Goal: Information Seeking & Learning: Learn about a topic

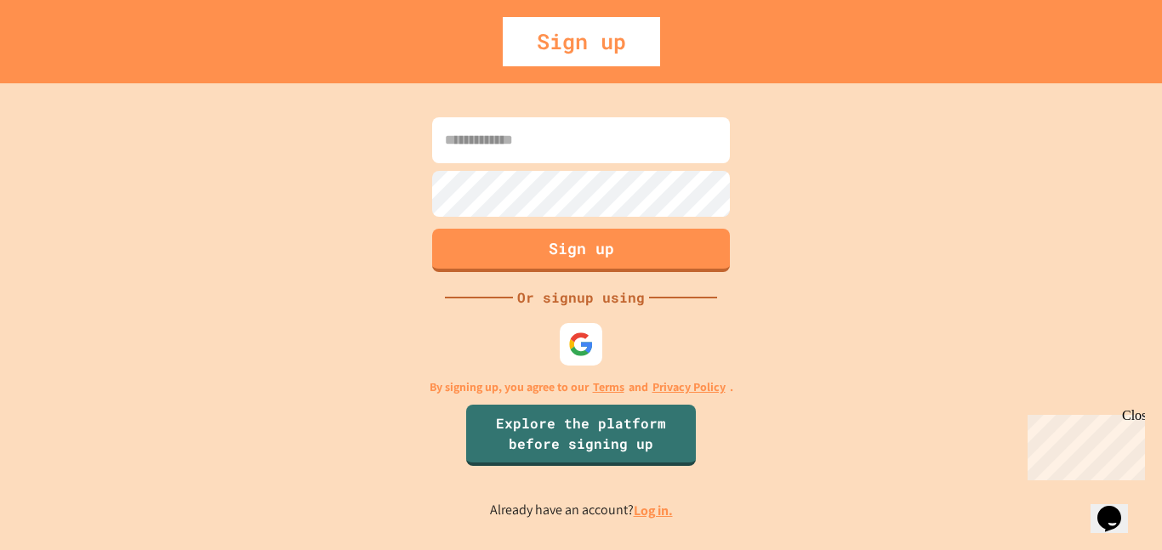
click at [596, 333] on div at bounding box center [581, 344] width 43 height 43
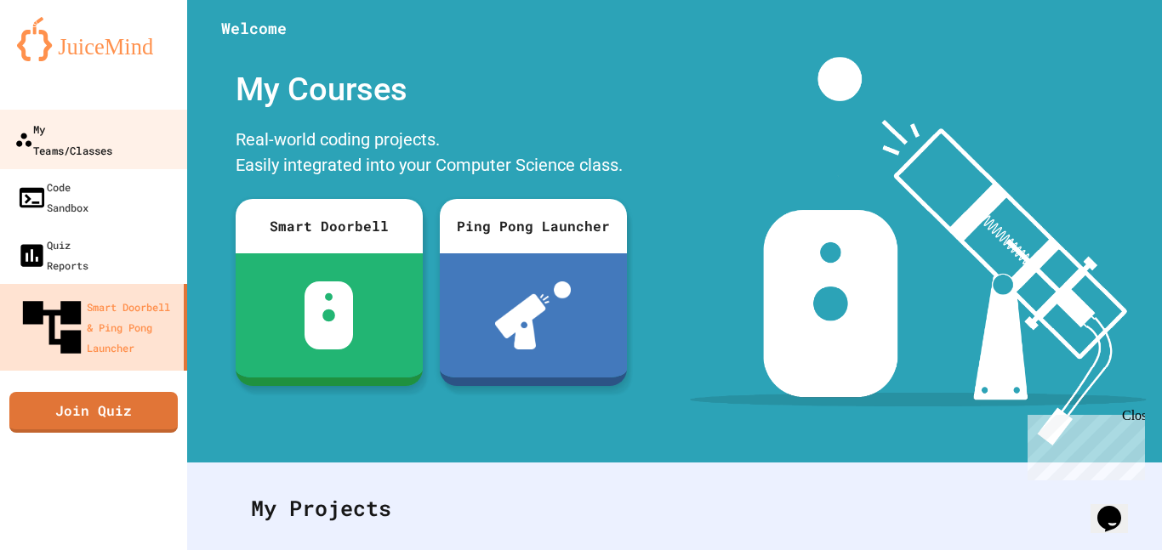
click at [66, 128] on div "My Teams/Classes" at bounding box center [63, 139] width 98 height 42
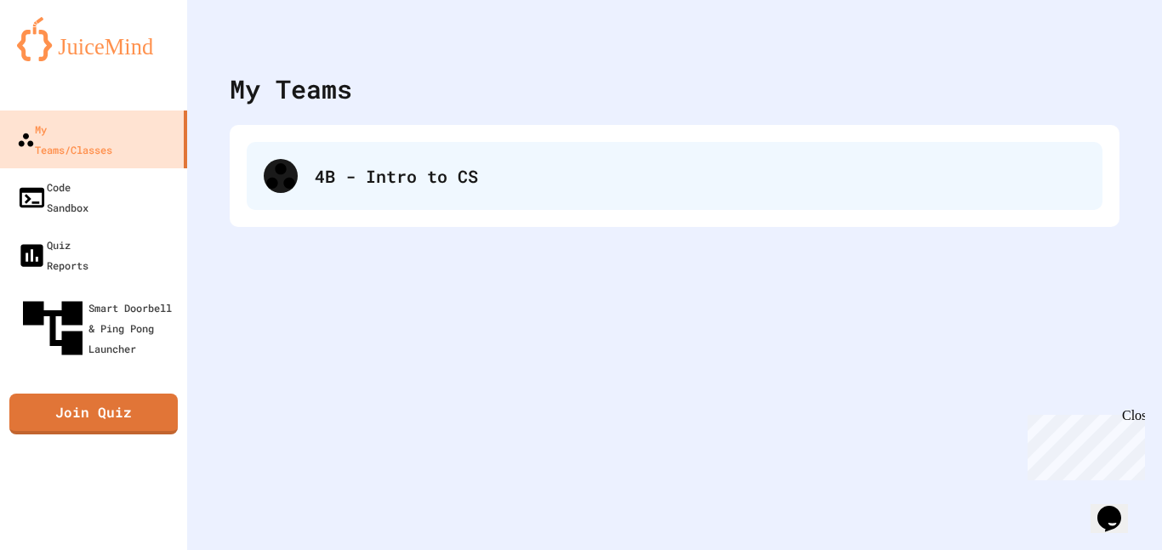
click at [375, 184] on div "4B - Intro to CS" at bounding box center [700, 176] width 771 height 26
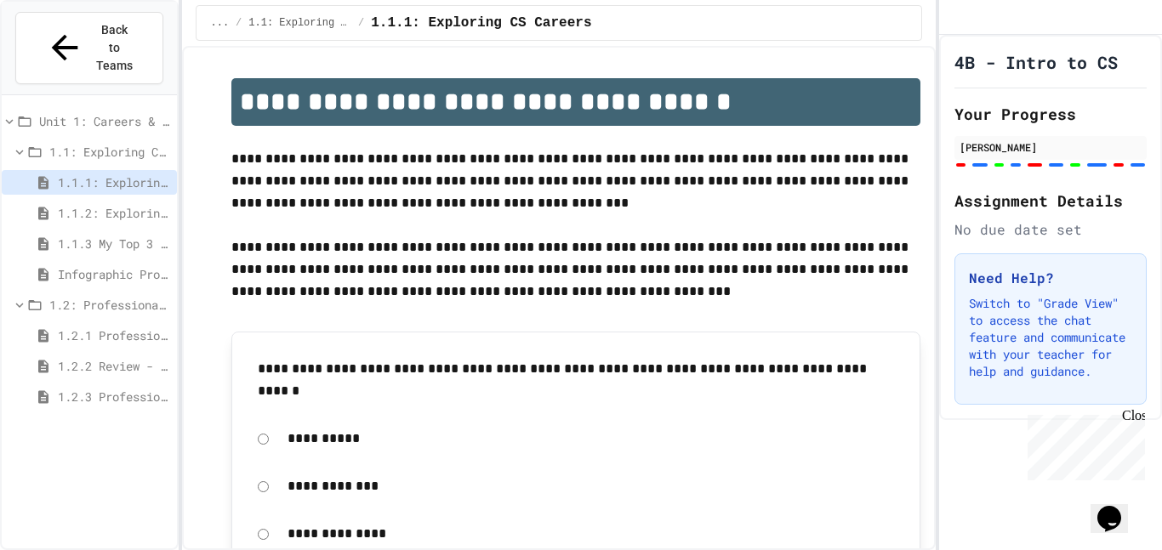
click at [128, 265] on span "Infographic Project: Your favorite CS" at bounding box center [114, 274] width 112 height 18
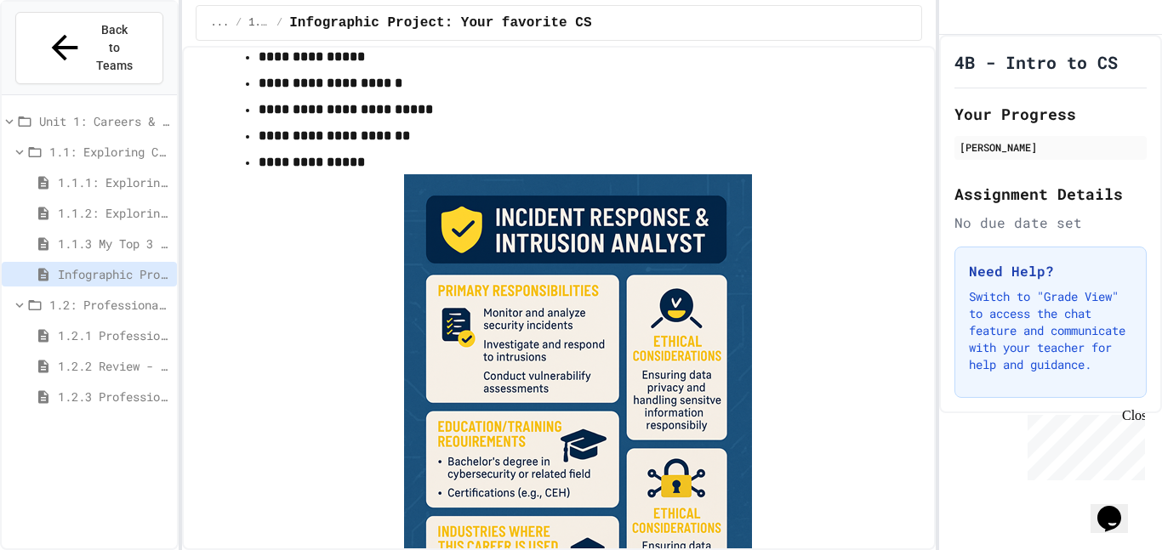
scroll to position [2054, 0]
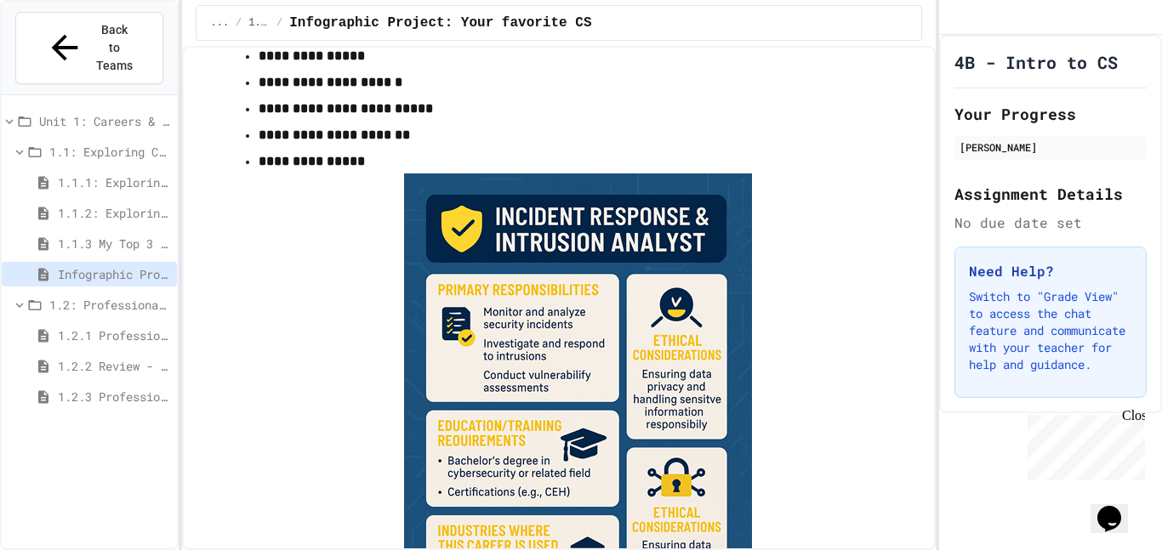
click at [68, 296] on span "1.2: Professional Communication" at bounding box center [109, 305] width 121 height 18
click at [95, 293] on div "1.2: Professional Communication" at bounding box center [89, 305] width 175 height 25
click at [90, 327] on span "1.2.1 Professional Communication" at bounding box center [114, 336] width 112 height 18
